Goal: Task Accomplishment & Management: Manage account settings

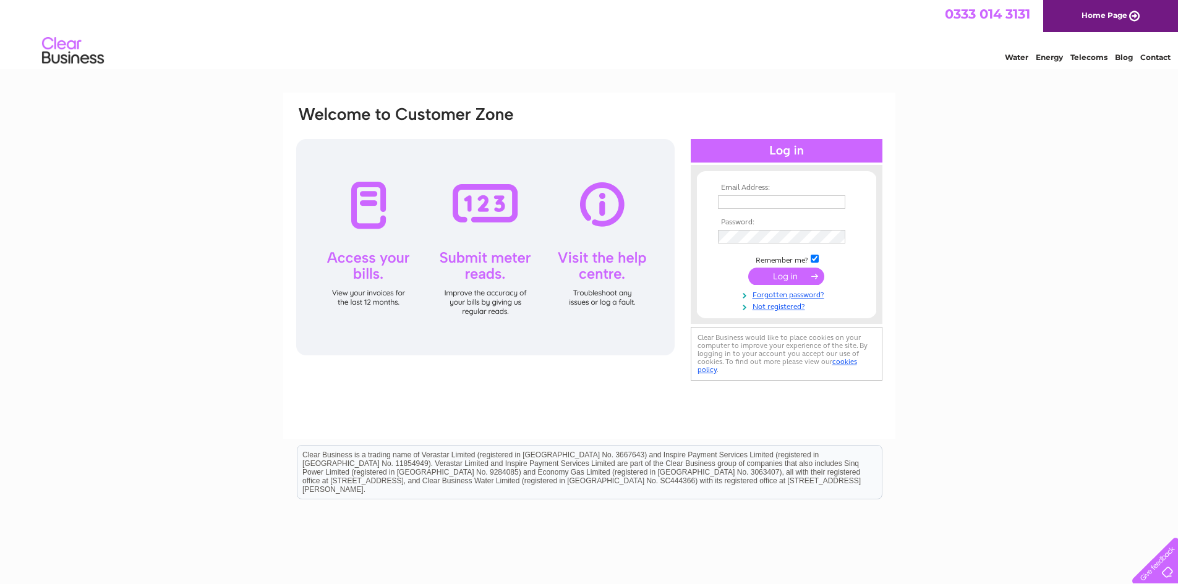
type input "accounts@trigiene.co.uk"
click at [804, 273] on input "submit" at bounding box center [786, 276] width 76 height 17
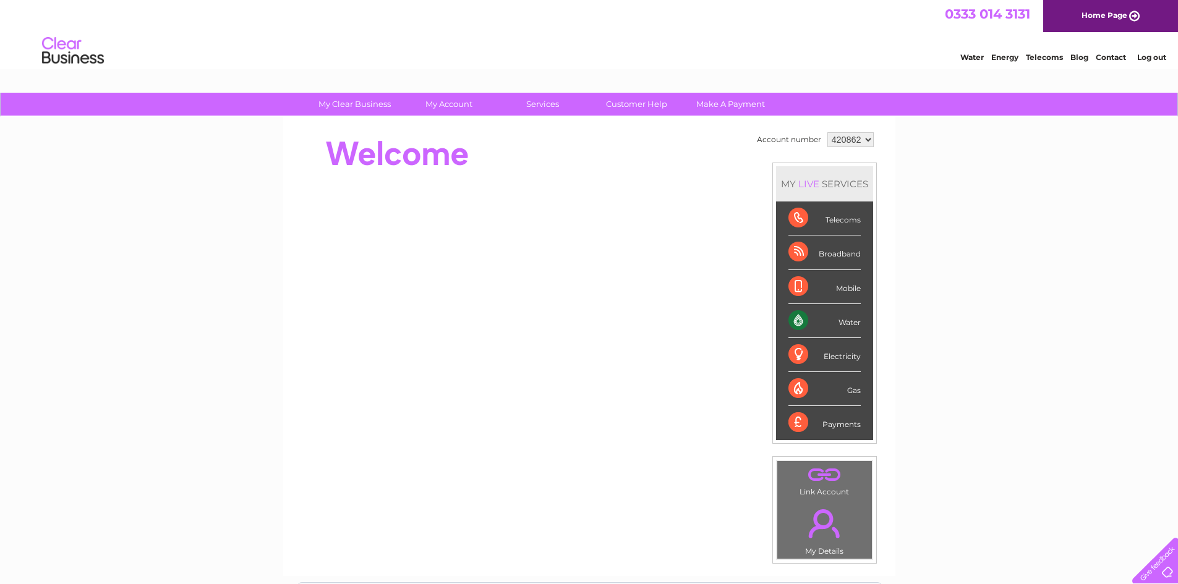
click at [852, 428] on div "Payments" at bounding box center [824, 422] width 72 height 33
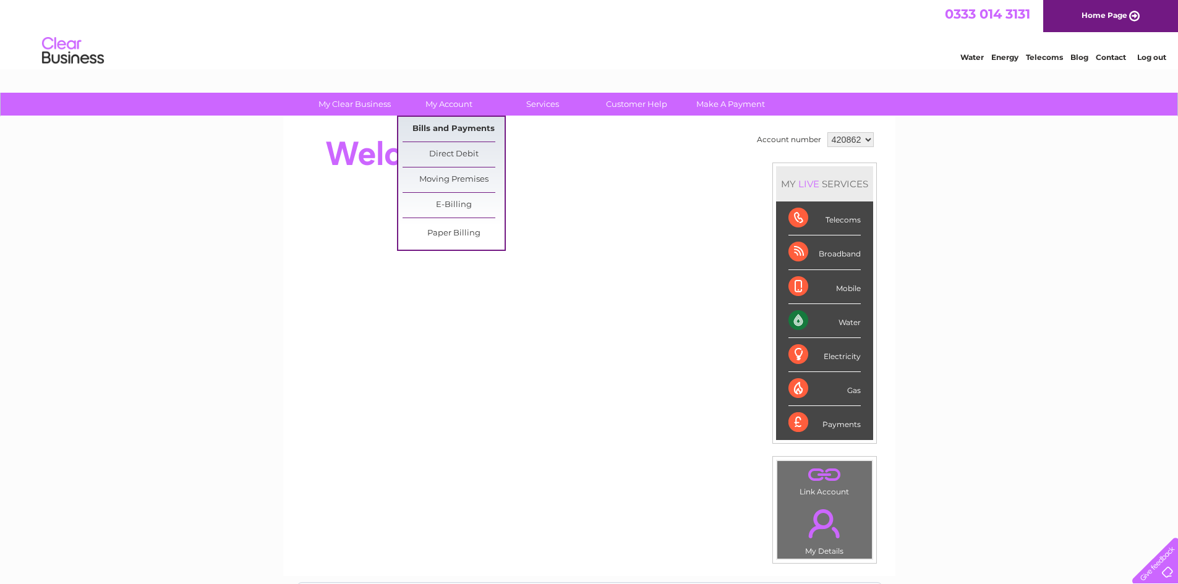
click at [458, 124] on link "Bills and Payments" at bounding box center [454, 129] width 102 height 25
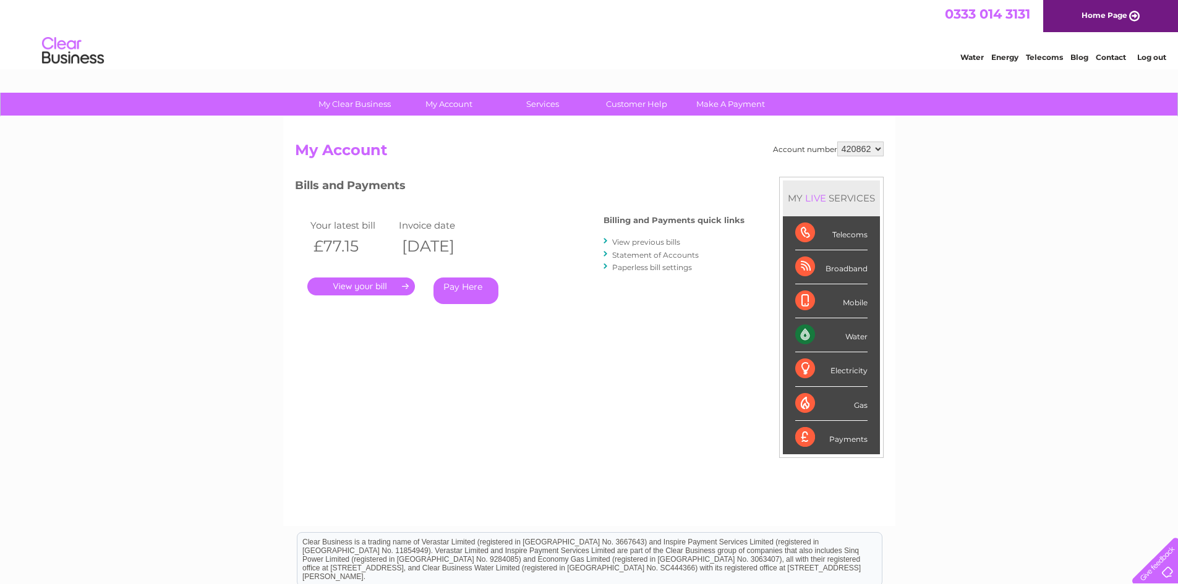
click at [385, 292] on link "." at bounding box center [361, 287] width 108 height 18
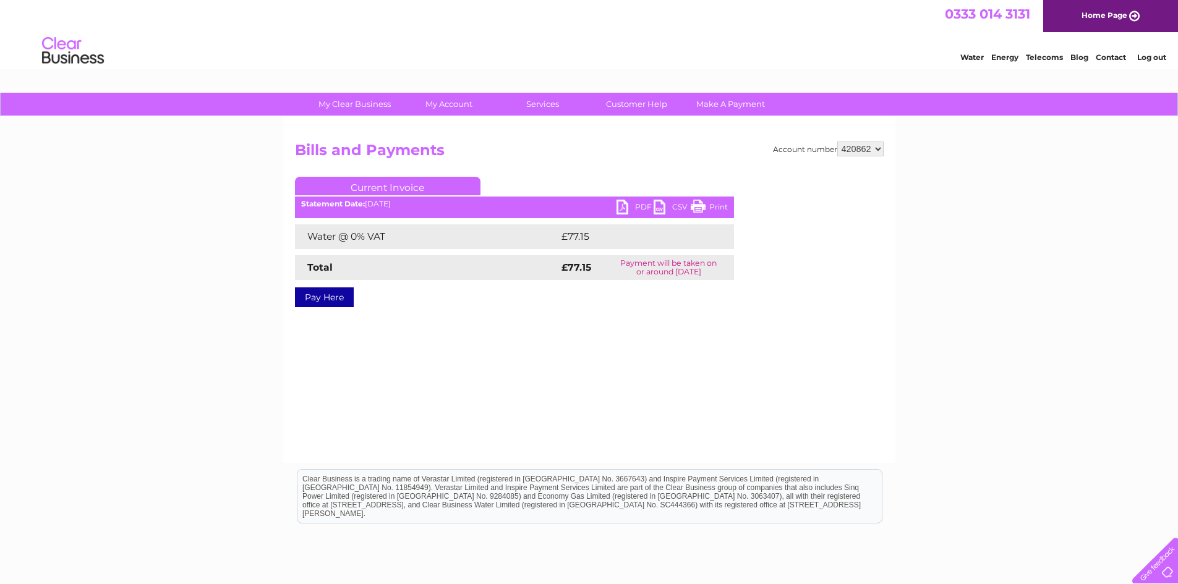
click at [613, 207] on div "Statement Date: [DATE]" at bounding box center [514, 204] width 439 height 9
click at [620, 205] on link "PDF" at bounding box center [635, 209] width 37 height 18
